Goal: Information Seeking & Learning: Learn about a topic

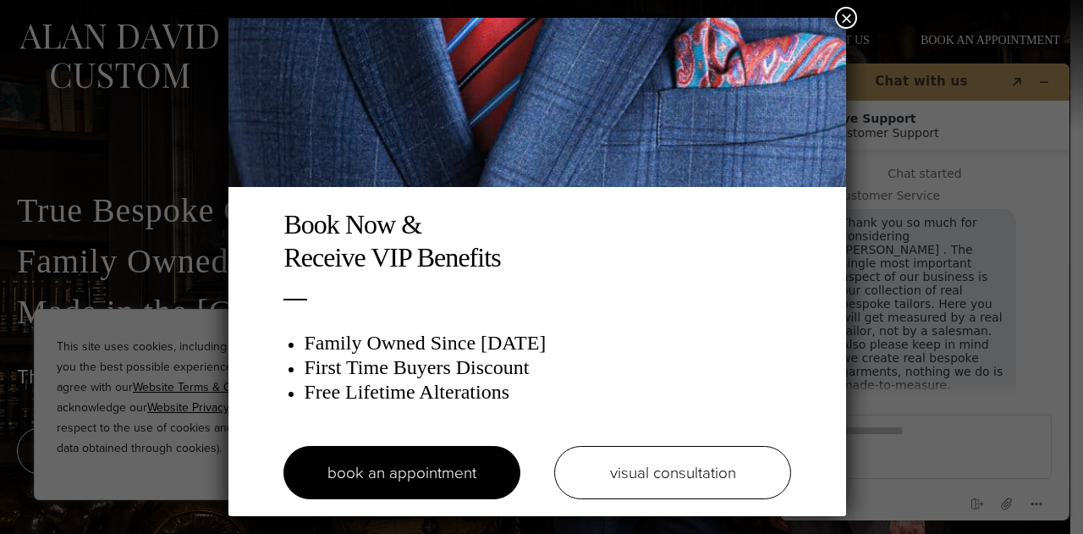
click at [851, 18] on button "×" at bounding box center [846, 18] width 22 height 22
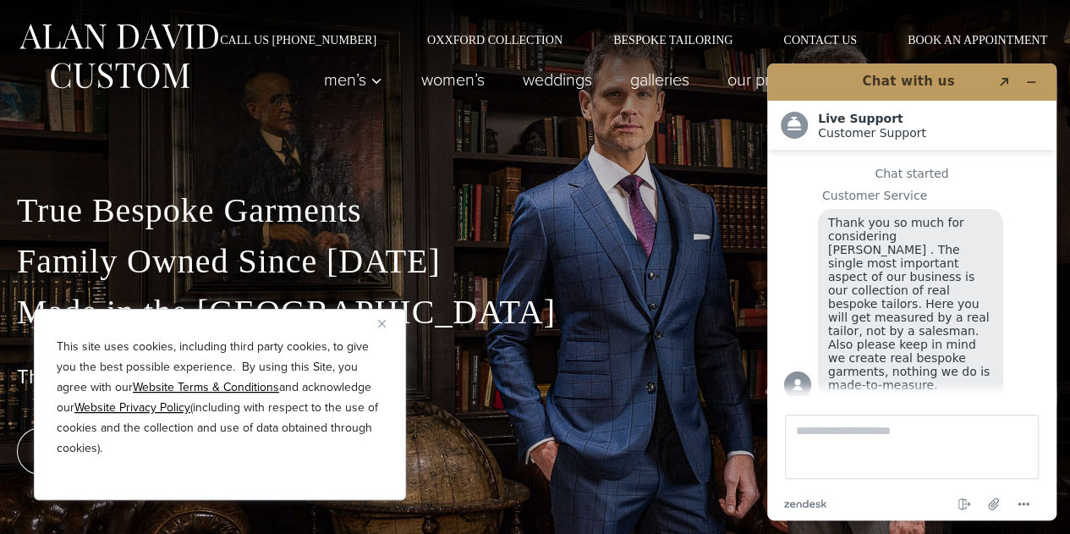
scroll to position [32, 0]
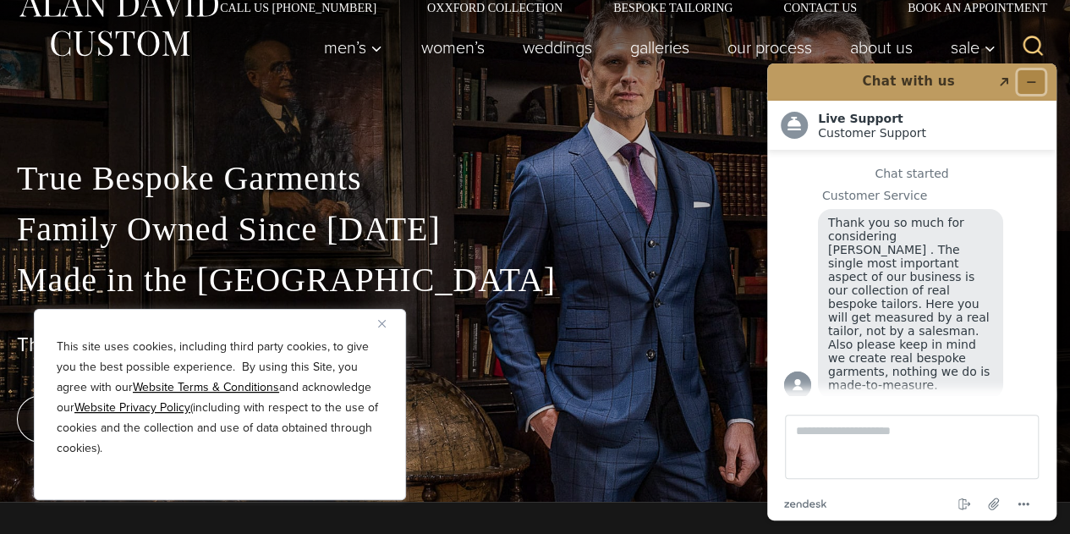
click at [1037, 81] on button "Minimize widget" at bounding box center [1031, 82] width 27 height 24
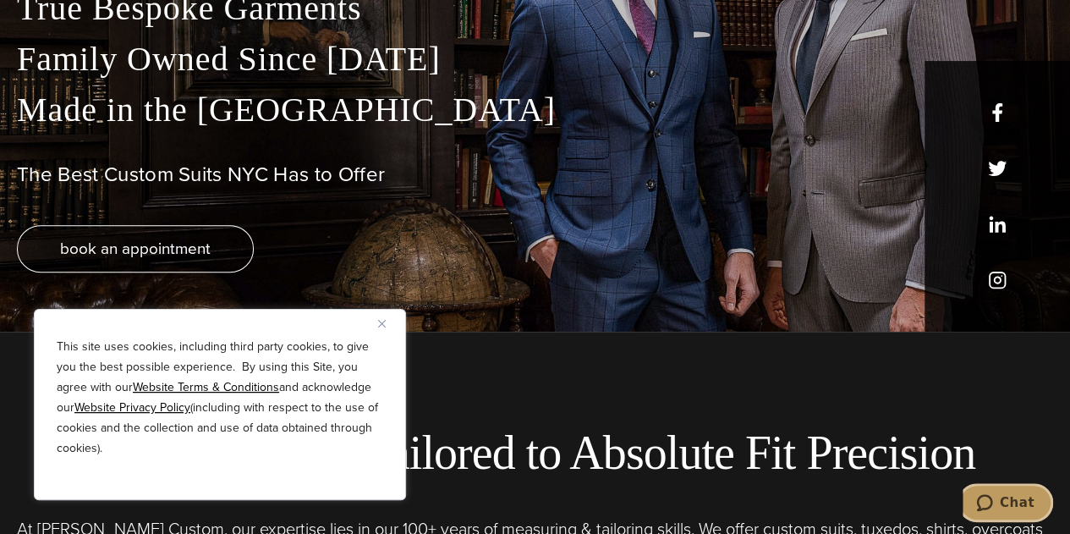
scroll to position [0, 0]
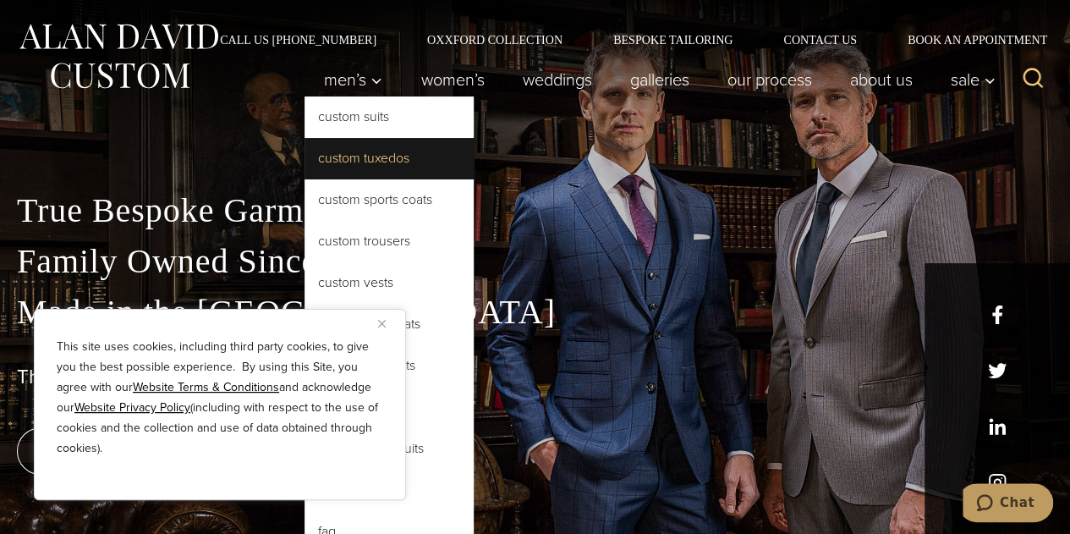
click at [325, 162] on link "Custom Tuxedos" at bounding box center [389, 158] width 169 height 41
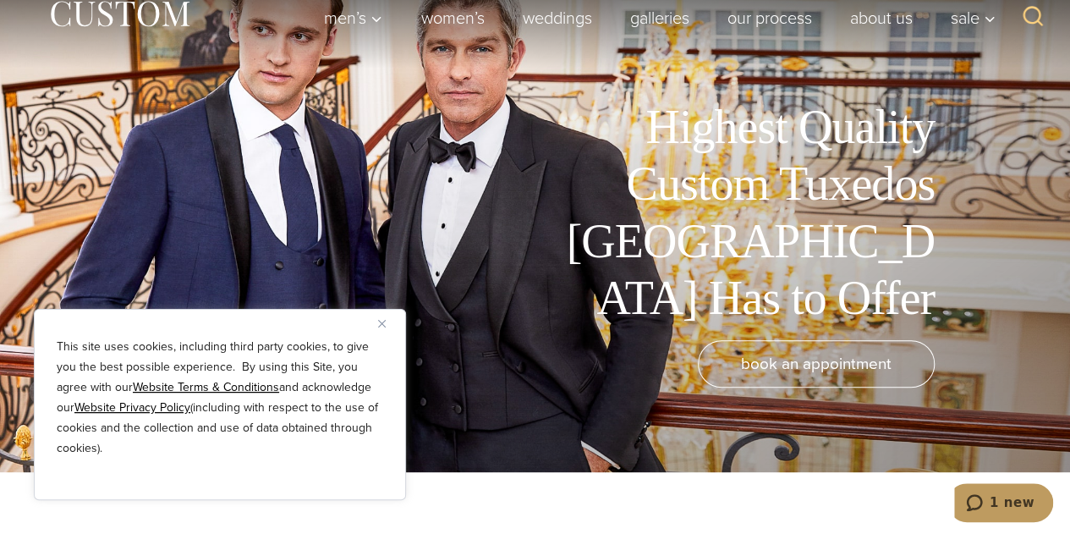
scroll to position [64, 0]
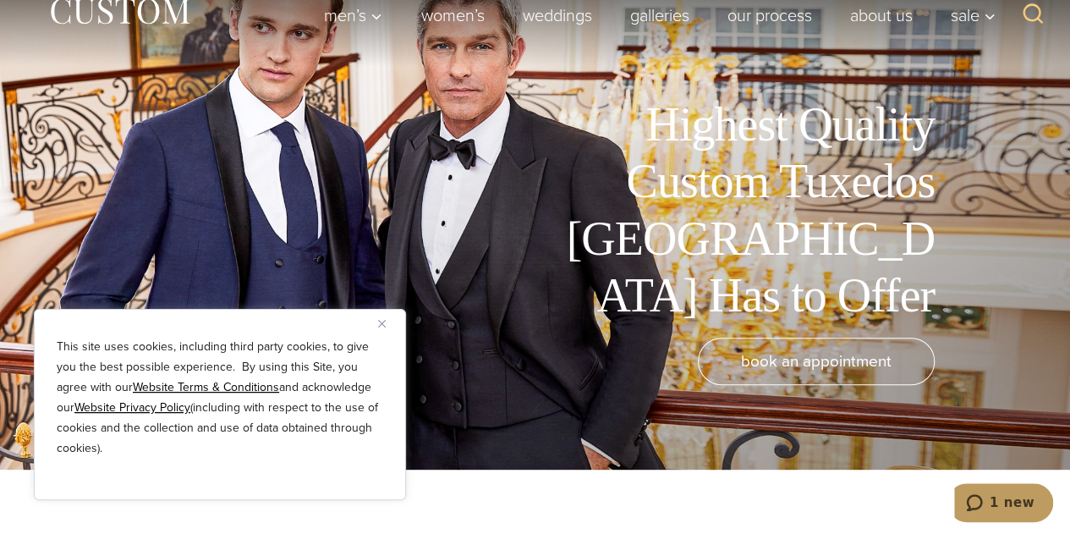
click at [384, 322] on img "Close" at bounding box center [382, 324] width 8 height 8
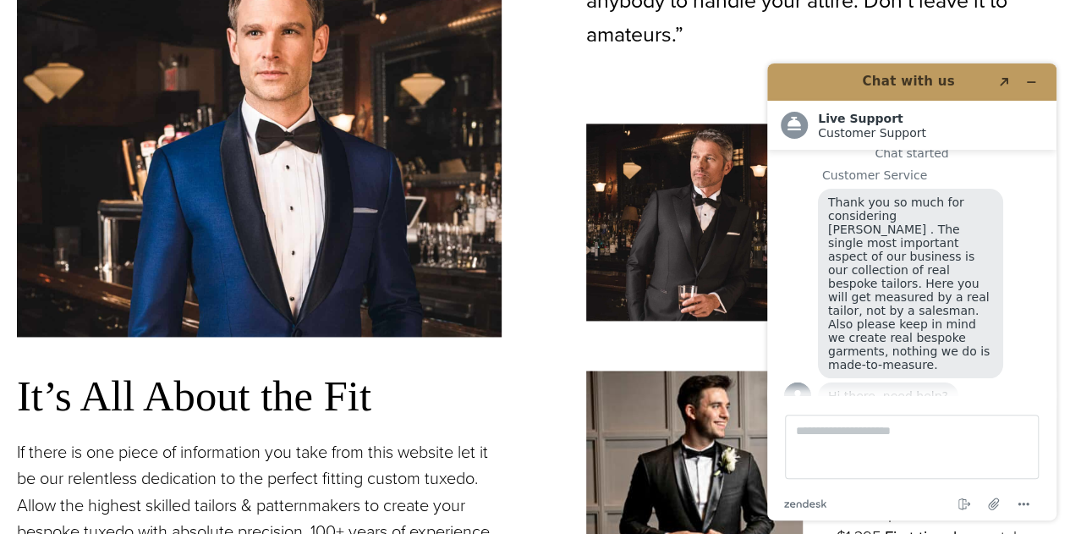
scroll to position [1106, 0]
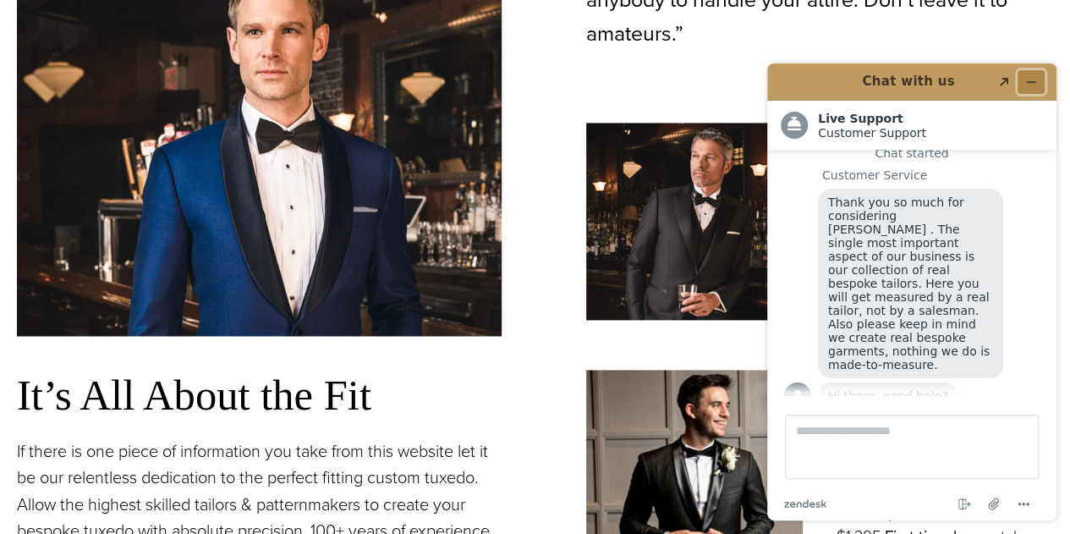
click at [1025, 81] on icon "Minimize widget" at bounding box center [1031, 82] width 12 height 12
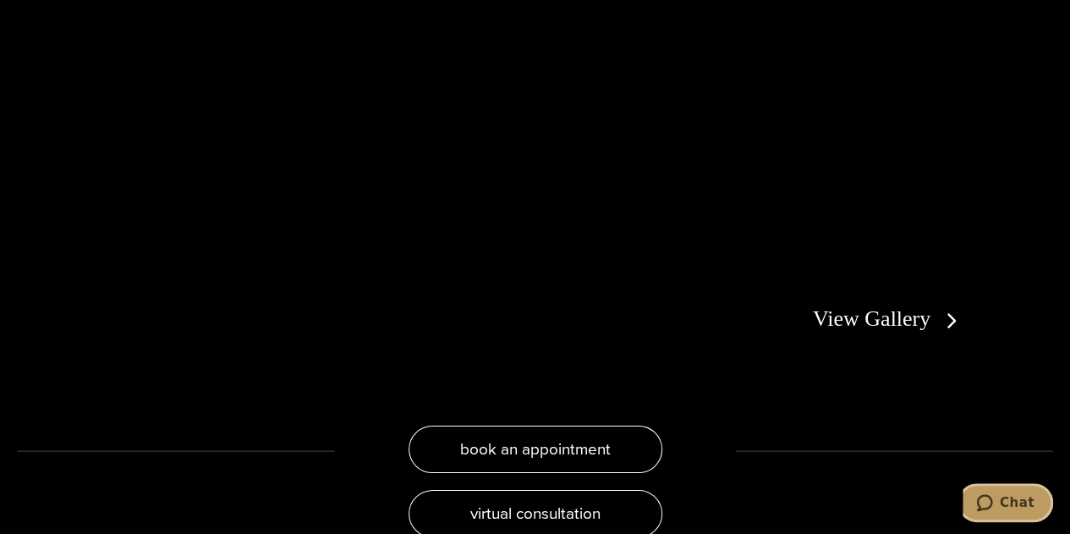
scroll to position [3103, 0]
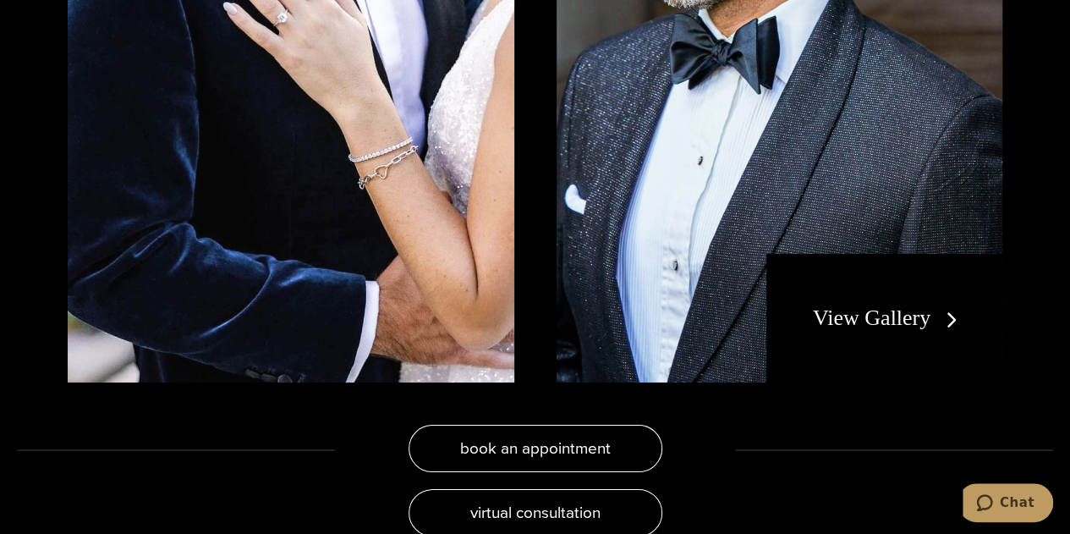
click at [855, 305] on link "View Gallery" at bounding box center [888, 317] width 151 height 25
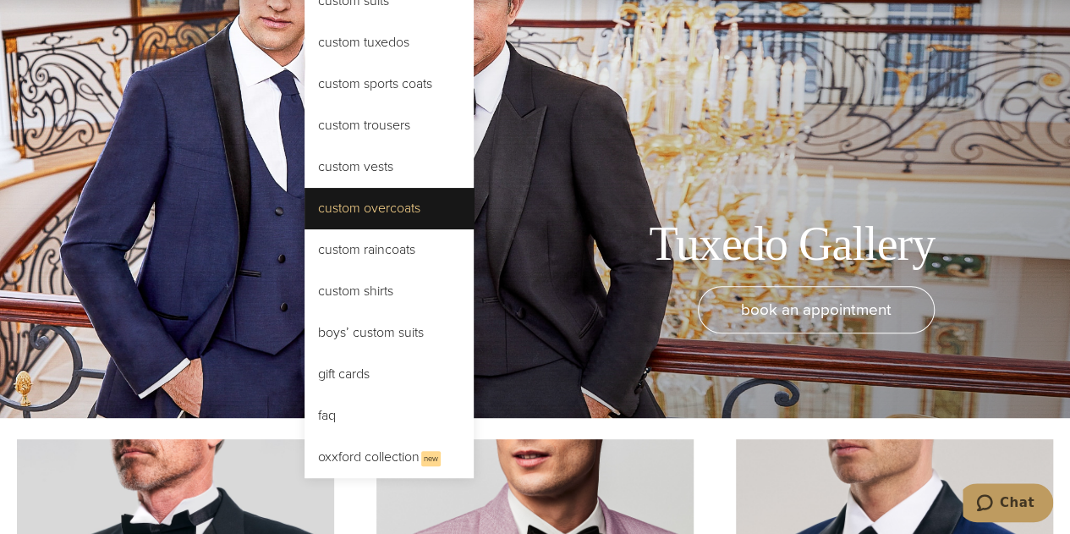
scroll to position [117, 0]
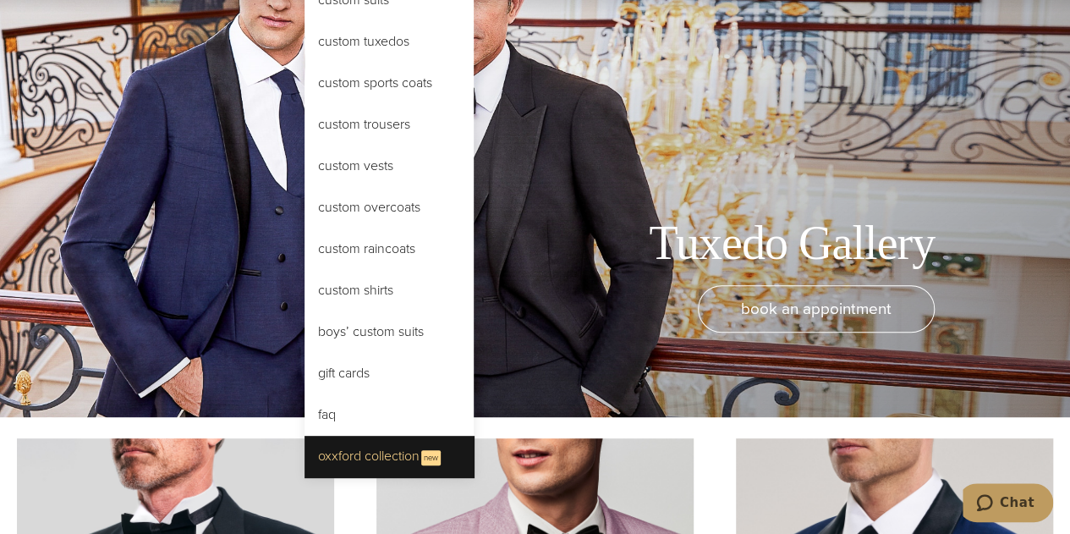
click at [345, 439] on link "Oxxford Collection New" at bounding box center [389, 456] width 169 height 41
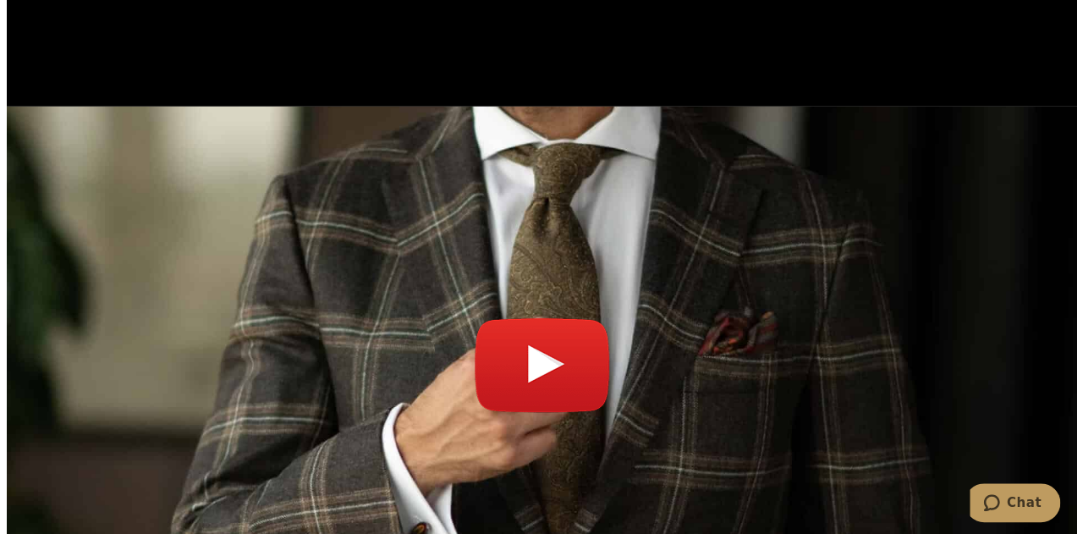
scroll to position [5819, 0]
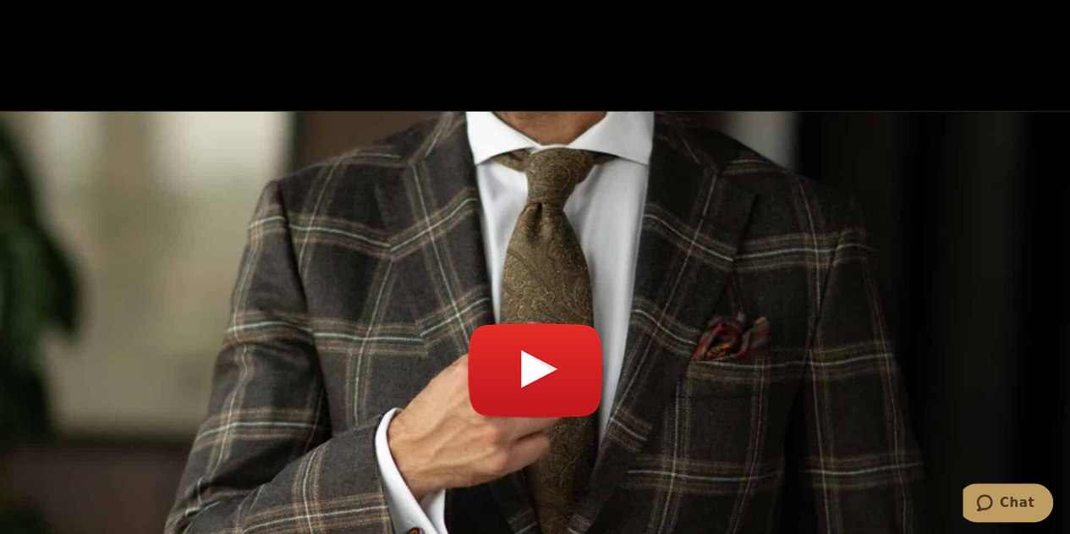
click at [538, 316] on link "Play video" at bounding box center [535, 379] width 1036 height 492
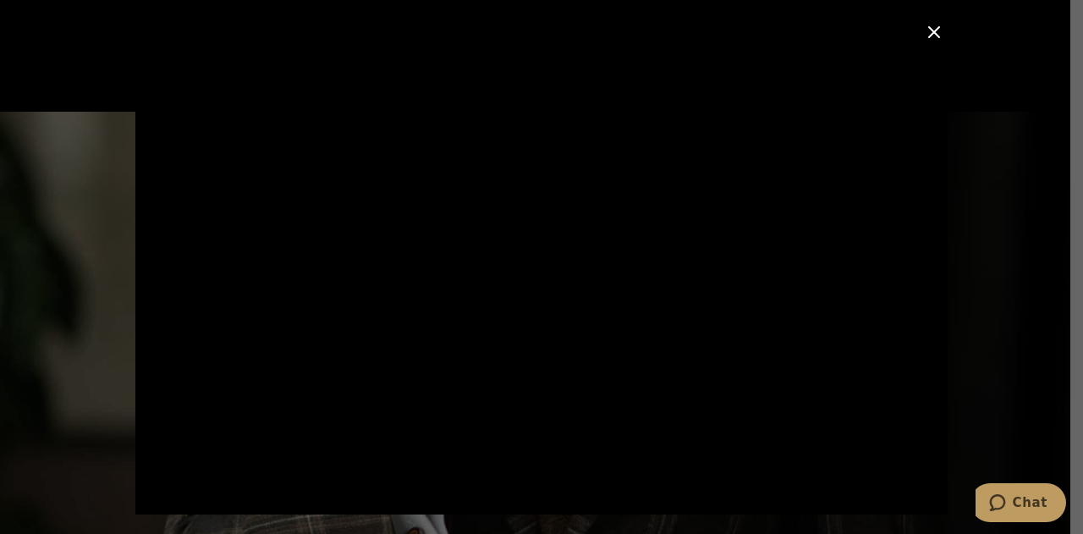
click at [934, 28] on button "Close Modal" at bounding box center [934, 32] width 20 height 20
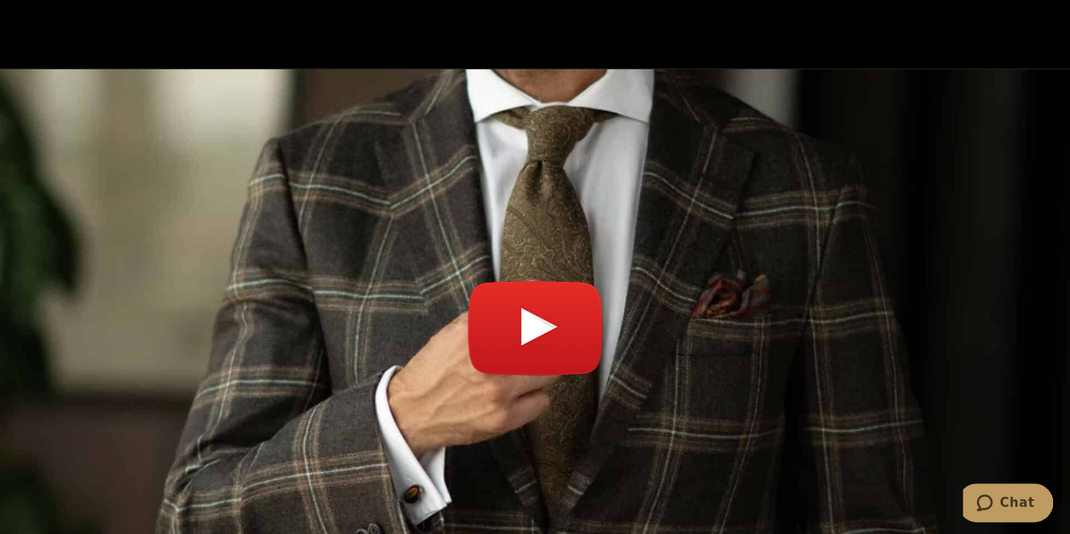
scroll to position [5860, 0]
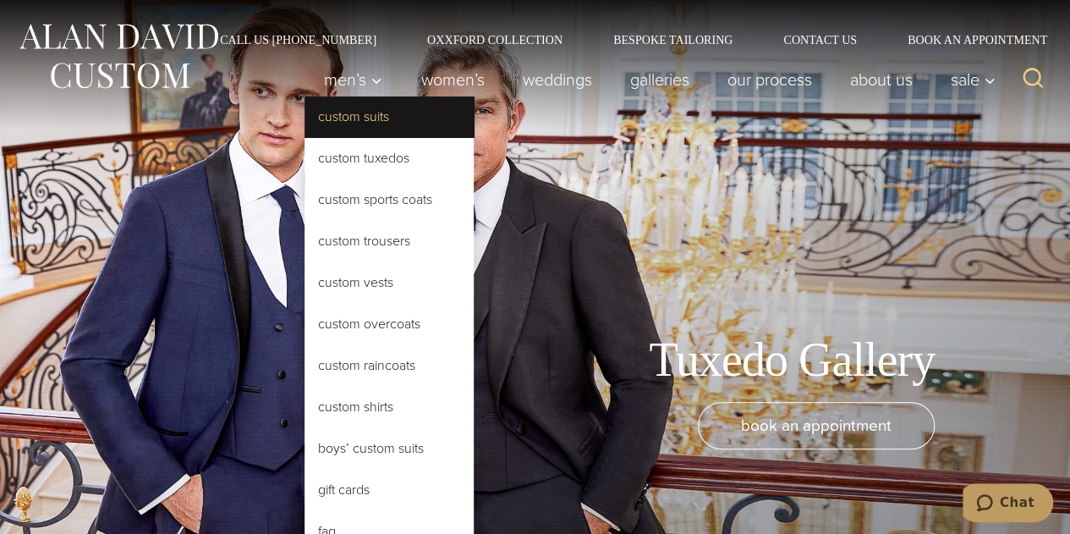
click at [348, 123] on link "Custom Suits" at bounding box center [389, 116] width 169 height 41
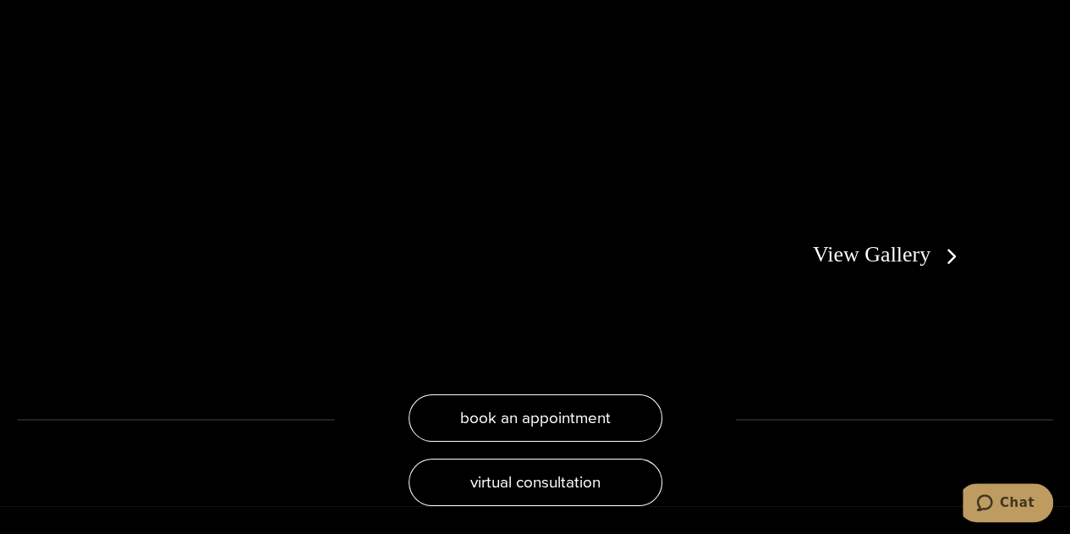
scroll to position [2999, 0]
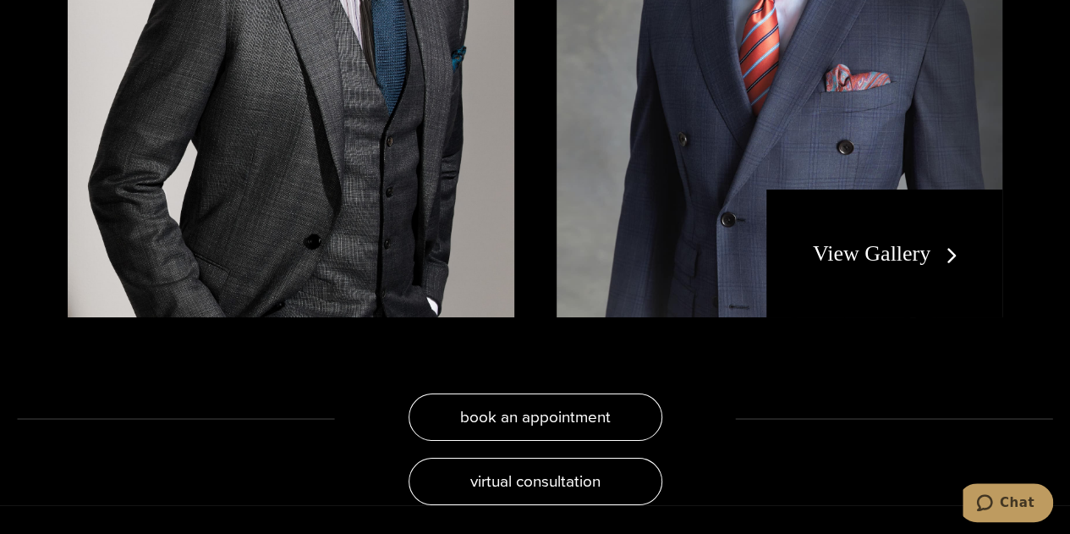
click at [880, 241] on link "View Gallery" at bounding box center [888, 253] width 151 height 25
